Goal: Check status: Check status

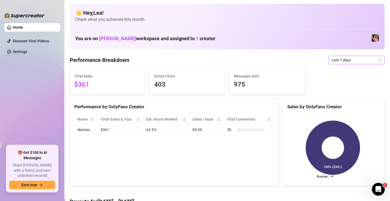
click at [379, 59] on icon "calendar" at bounding box center [380, 60] width 3 height 3
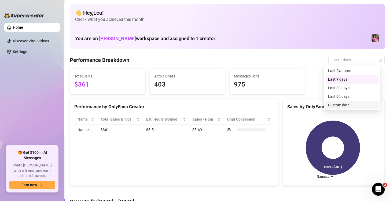
click at [358, 105] on div "Custom date" at bounding box center [352, 105] width 48 height 6
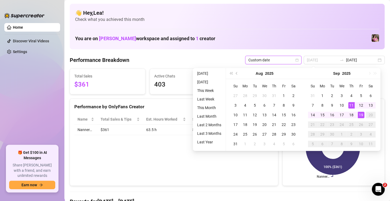
type input "[DATE]"
click at [362, 115] on div "19" at bounding box center [361, 115] width 6 height 6
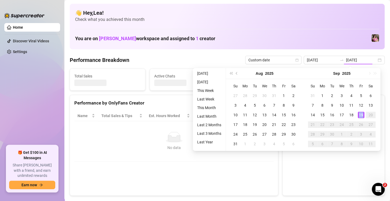
type input "[DATE]"
